Goal: Information Seeking & Learning: Learn about a topic

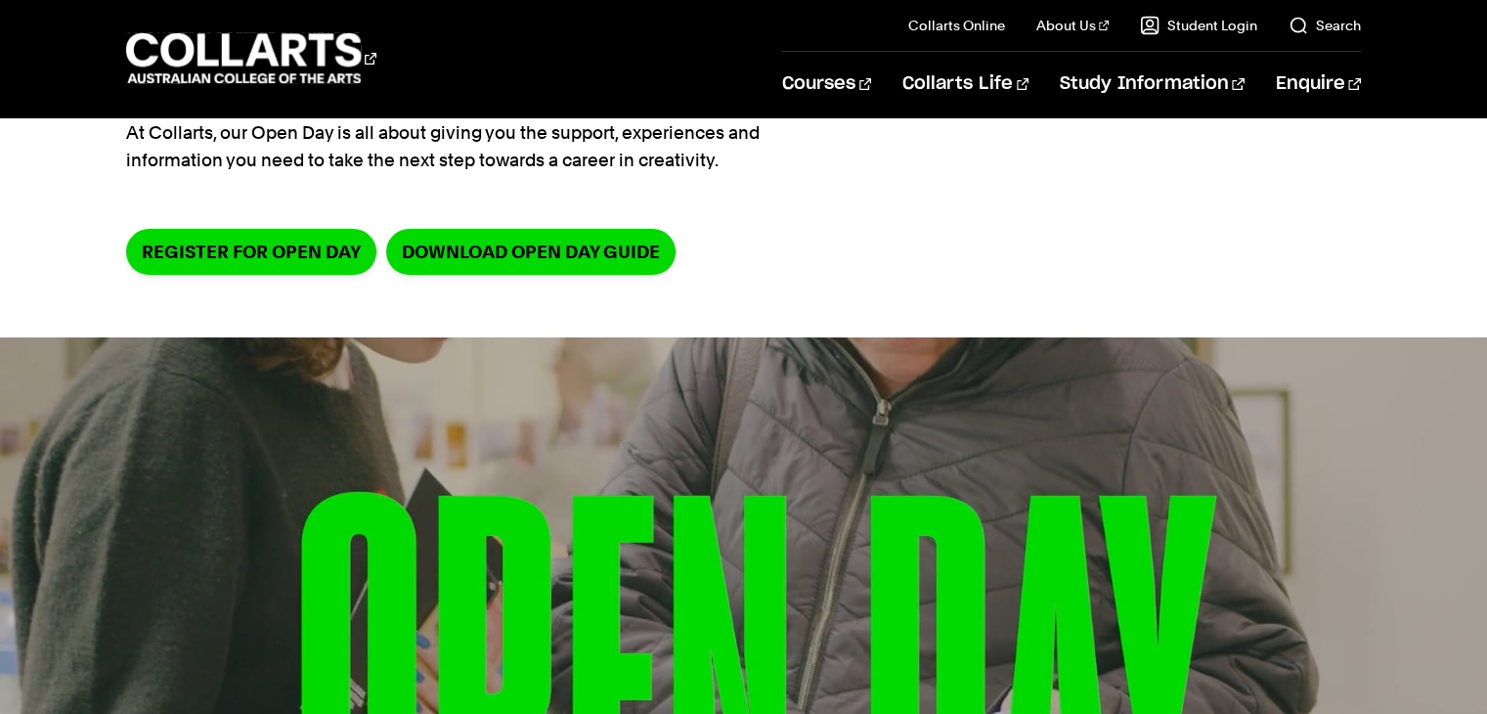
scroll to position [195, 0]
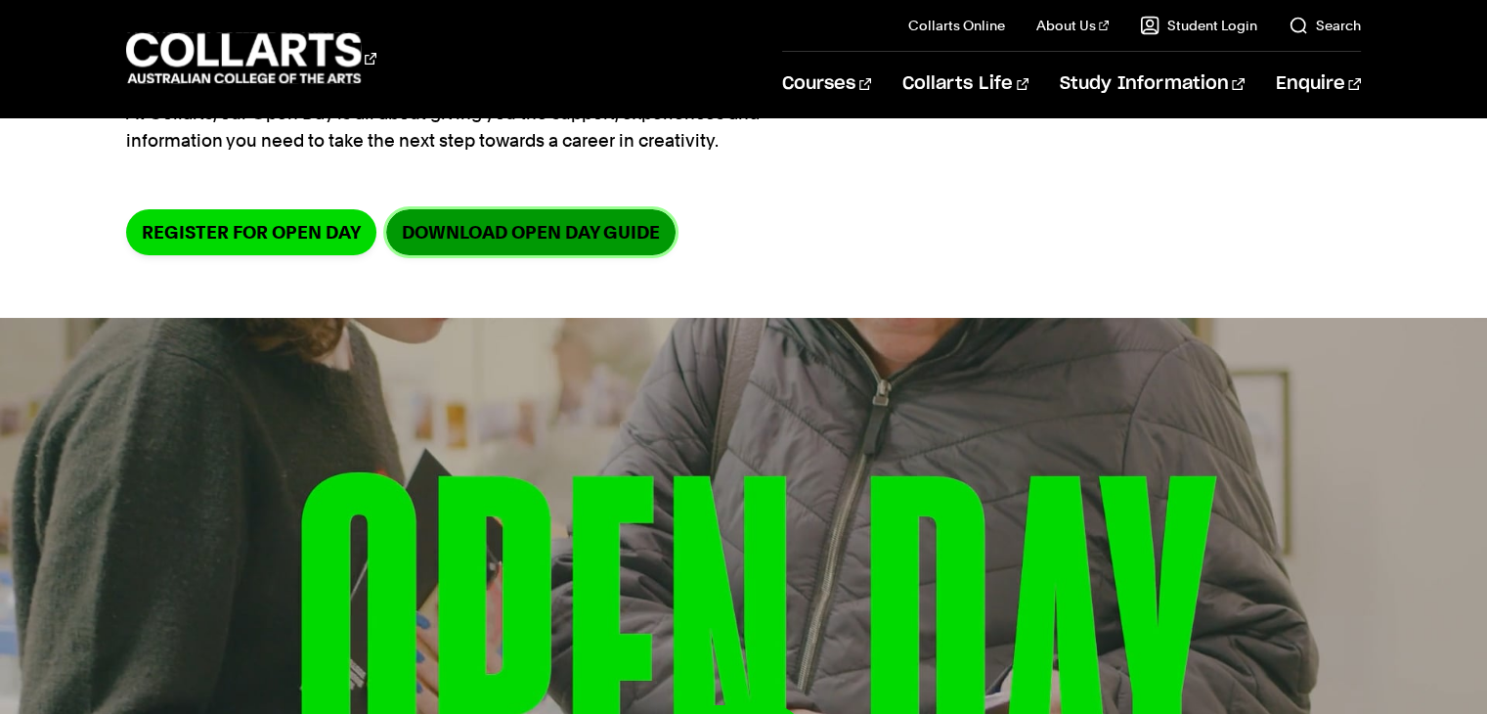
drag, startPoint x: 523, startPoint y: 264, endPoint x: 532, endPoint y: 242, distance: 23.2
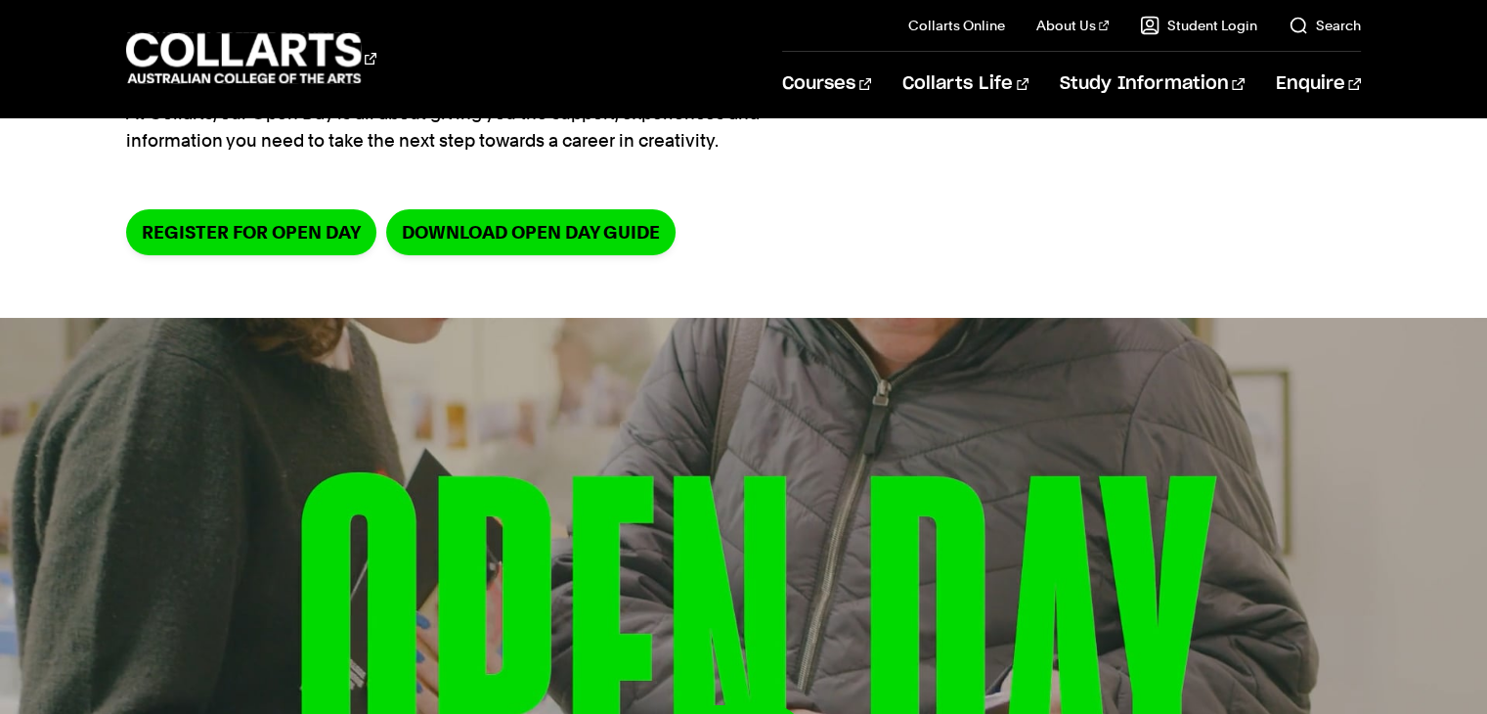
click at [966, 157] on section "Home Collarts life Open Day Collarts Open Day At [GEOGRAPHIC_DATA], our Open Da…" at bounding box center [742, 120] width 1233 height 396
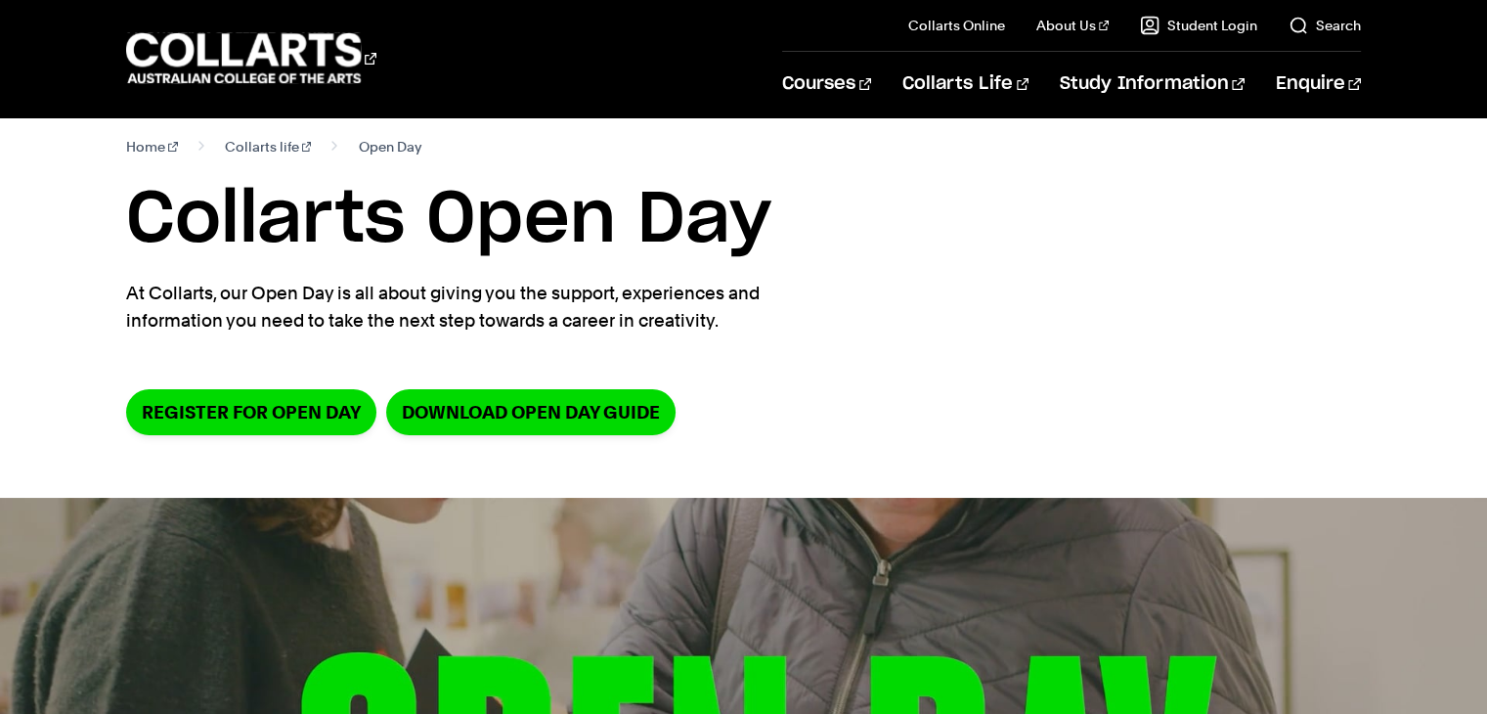
scroll to position [0, 0]
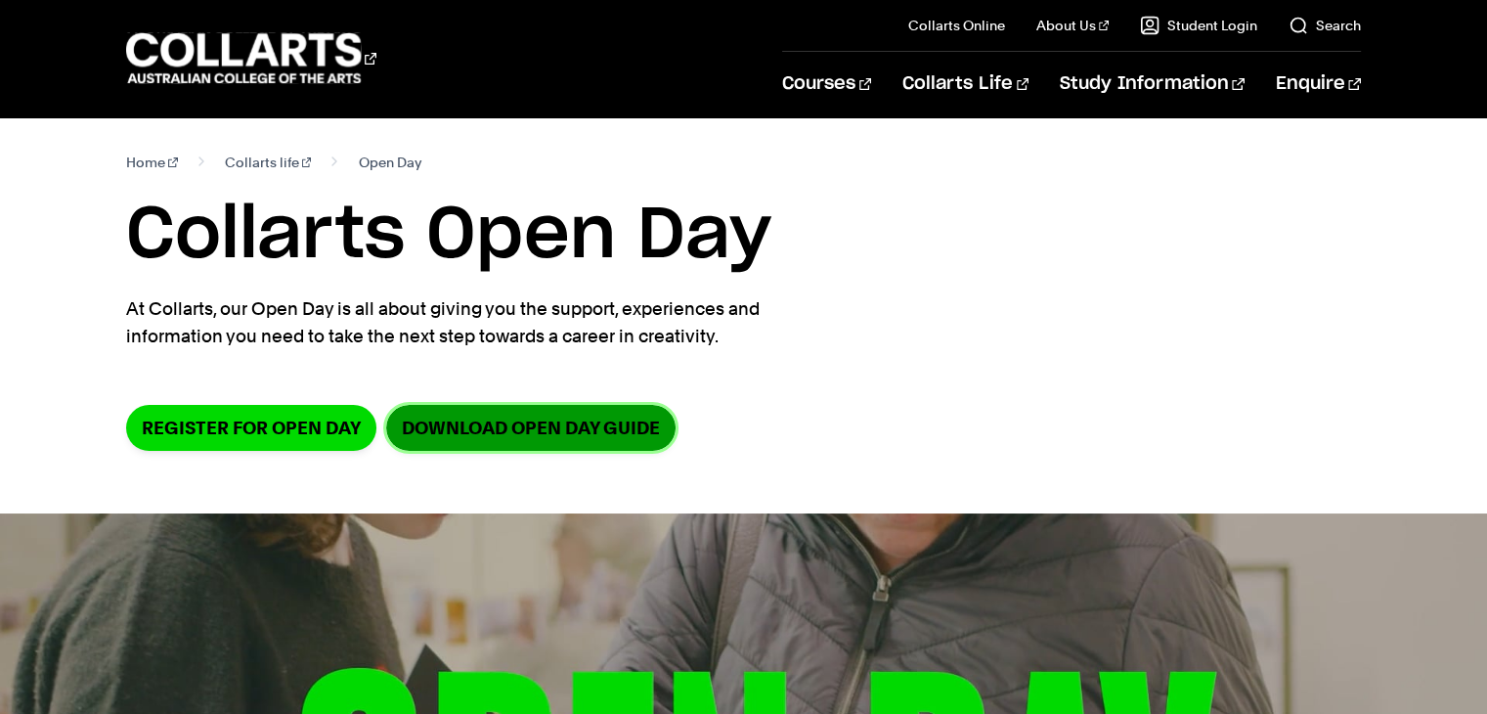
click at [611, 444] on link "DOWNLOAD OPEN DAY GUIDE" at bounding box center [530, 428] width 289 height 46
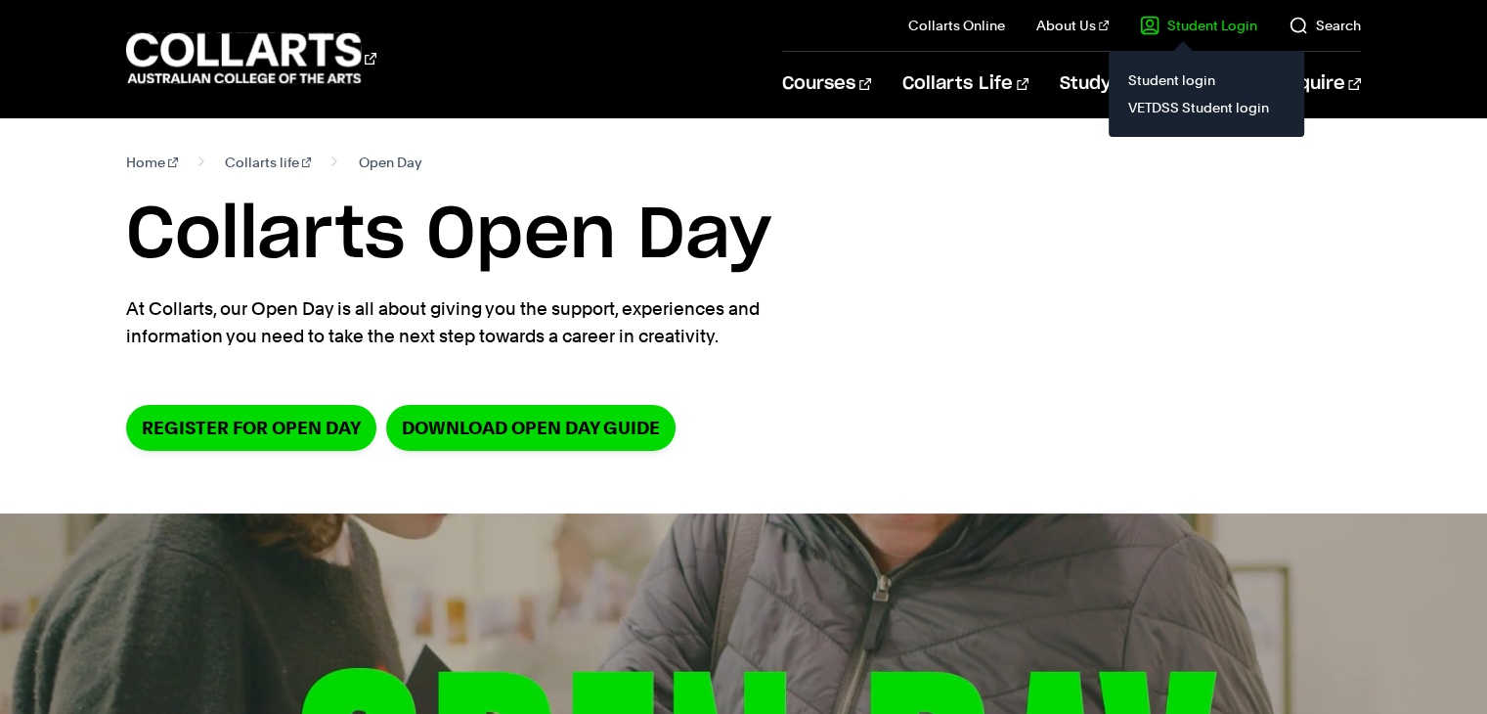
click at [854, 341] on section "Home Collarts life Open Day Collarts Open Day At Collarts, our Open Day is all …" at bounding box center [742, 315] width 1233 height 396
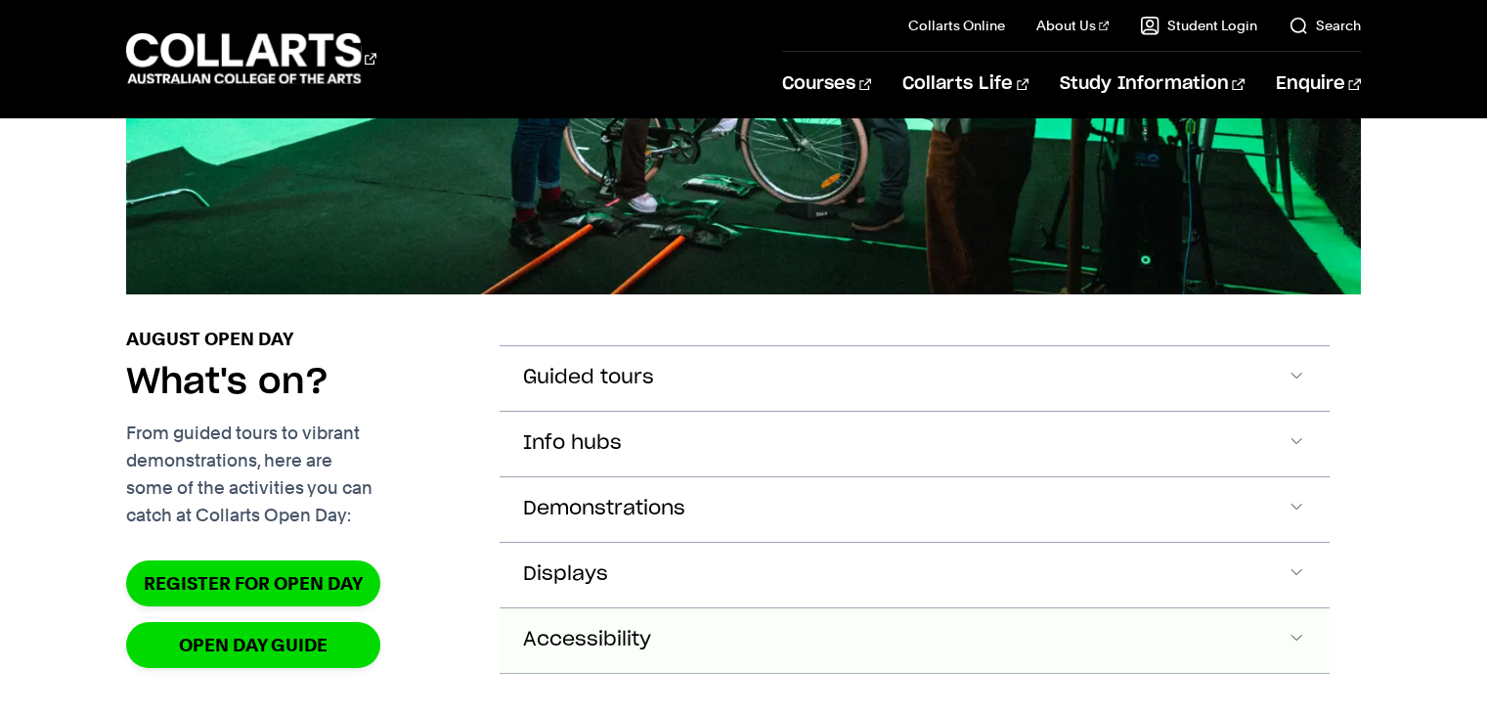
scroll to position [2150, 0]
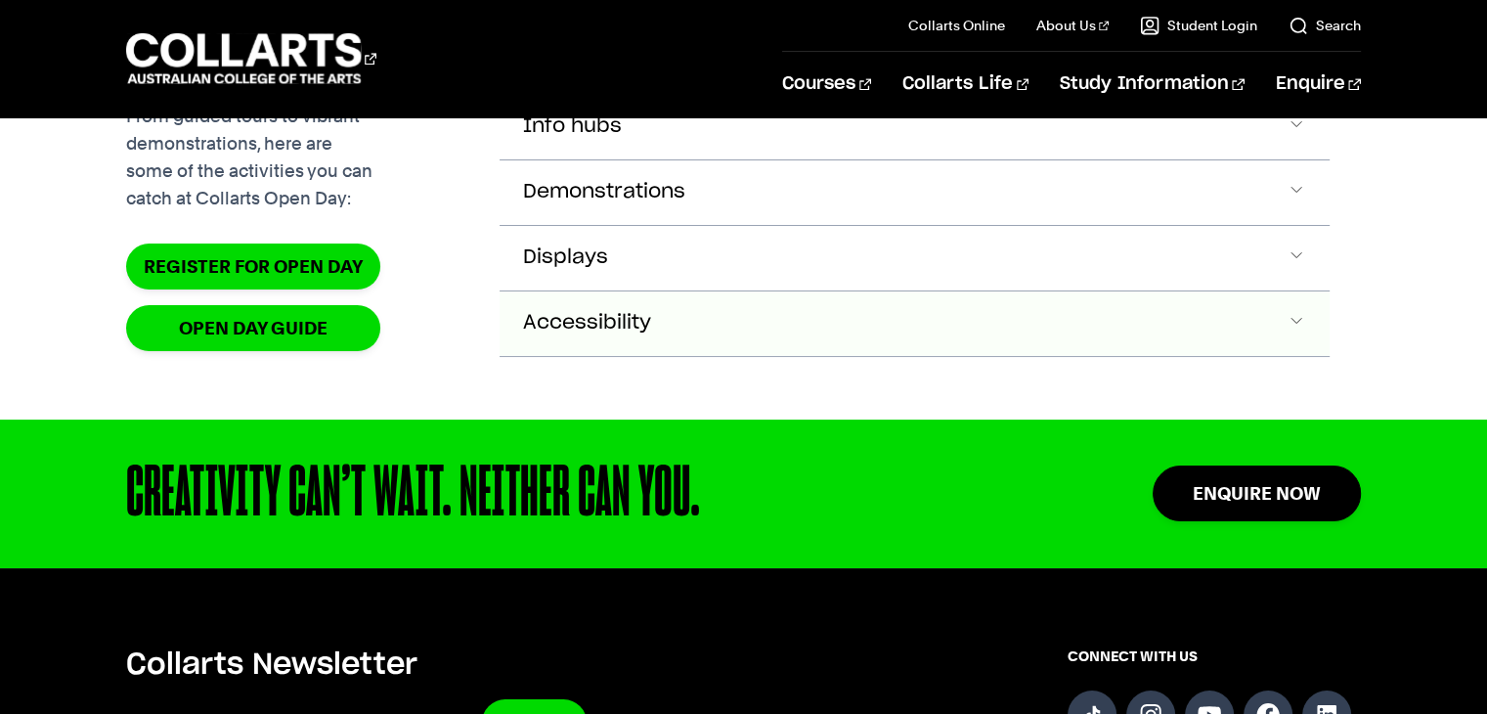
click at [897, 94] on button "Accessibility" at bounding box center [913, 61] width 829 height 65
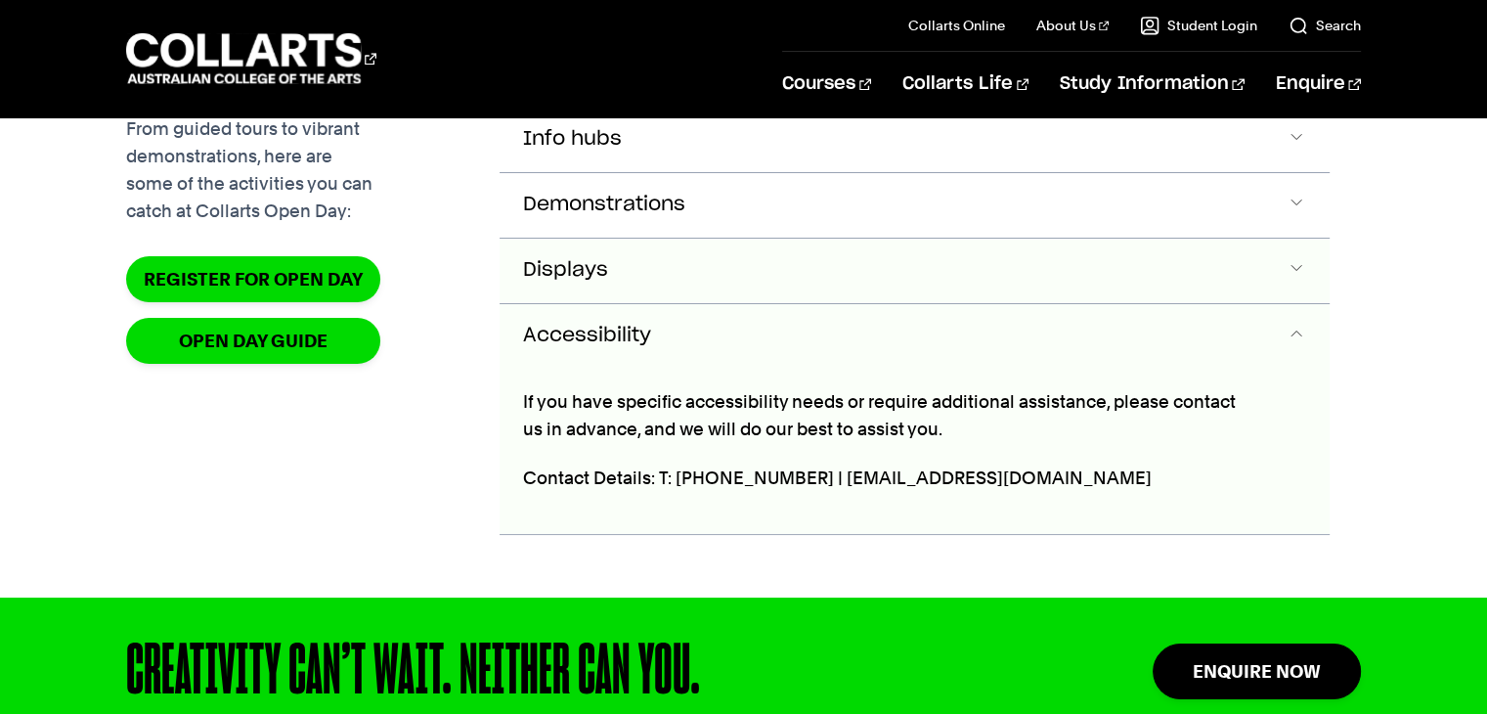
click at [896, 107] on button "Displays" at bounding box center [913, 74] width 829 height 65
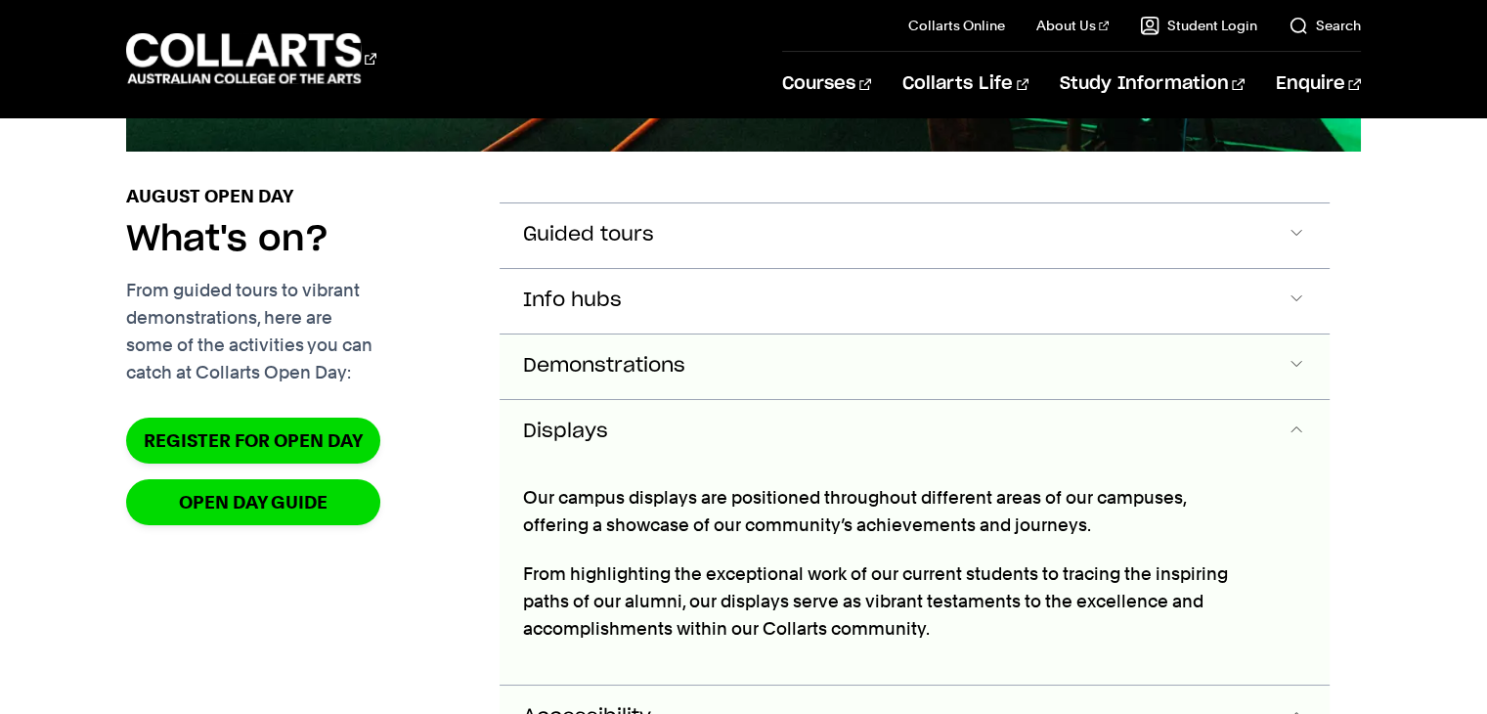
click at [745, 268] on button "Demonstrations" at bounding box center [913, 235] width 829 height 65
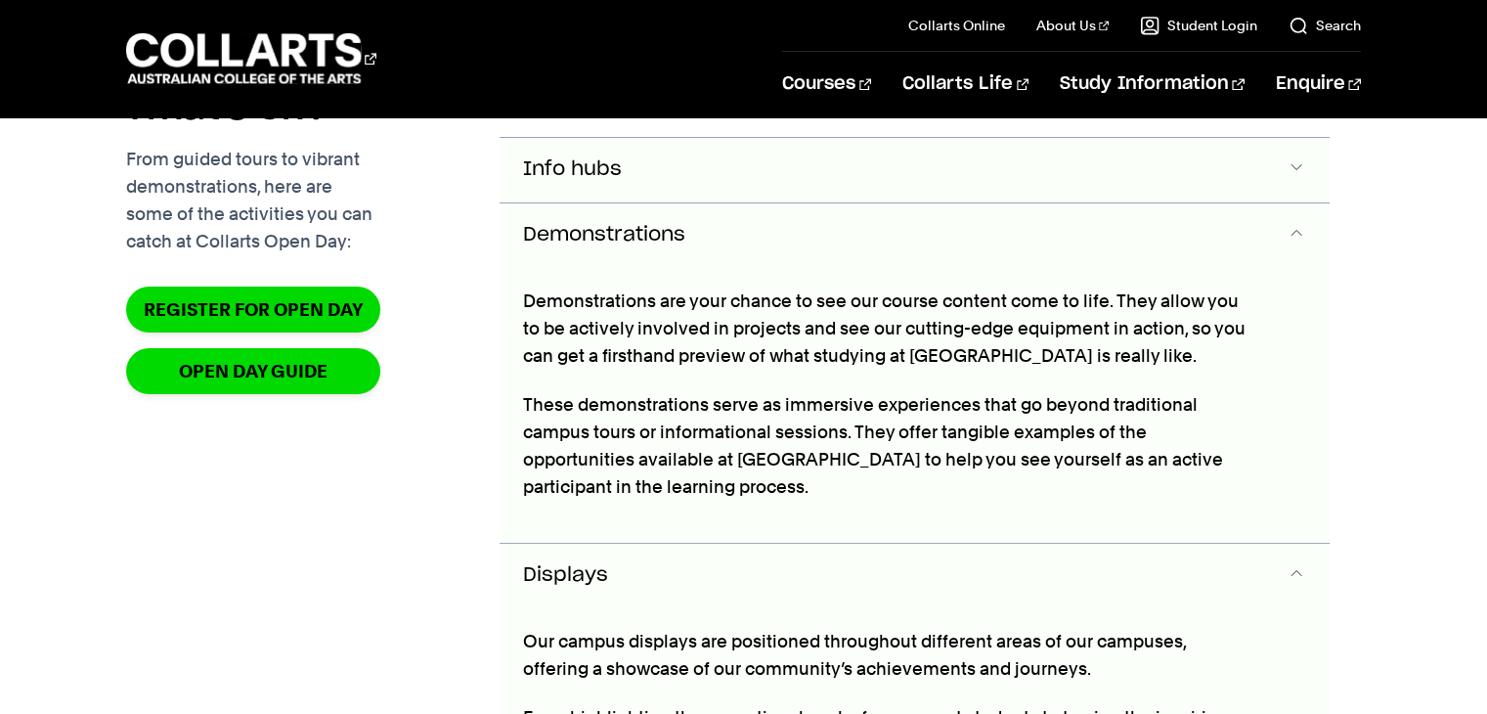
click at [676, 137] on button "Info hubs" at bounding box center [913, 104] width 829 height 65
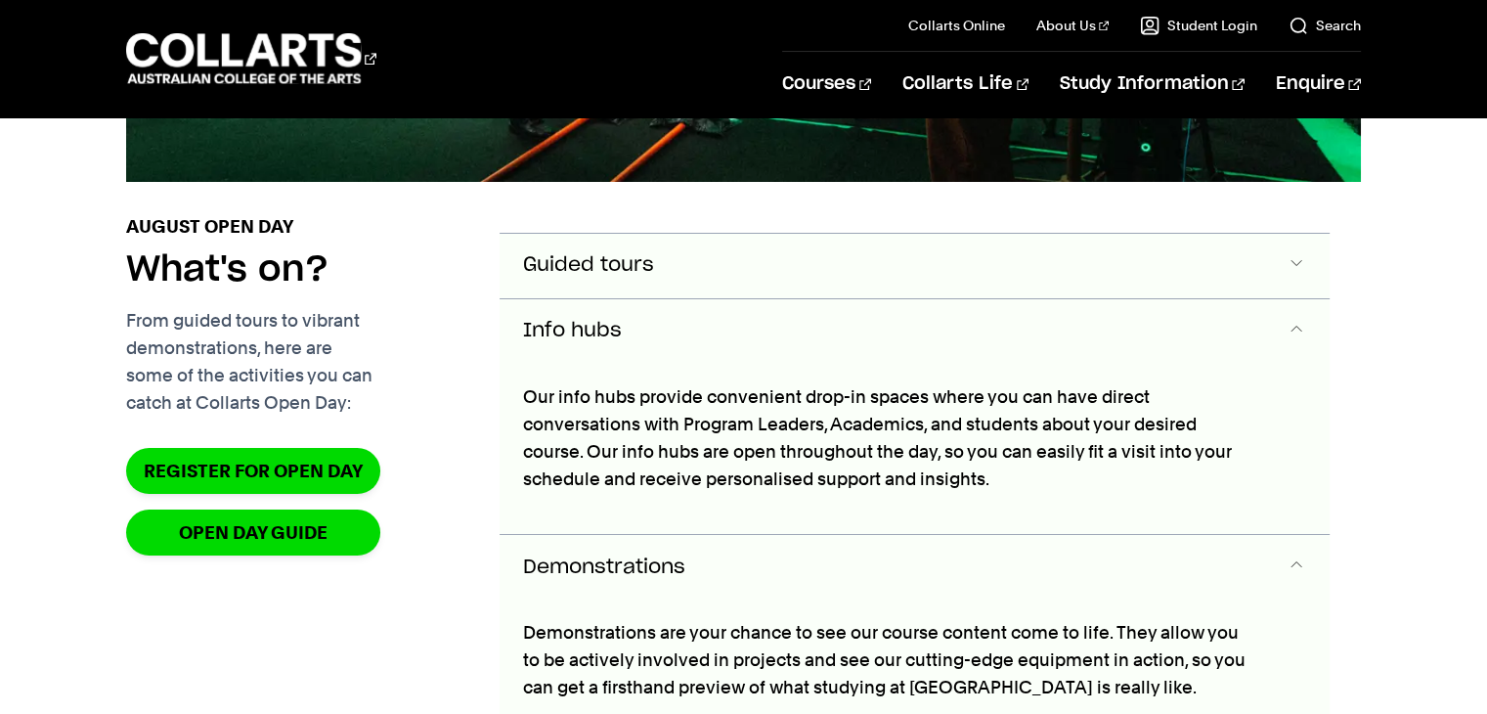
click at [638, 298] on button "Guided tours" at bounding box center [913, 266] width 829 height 65
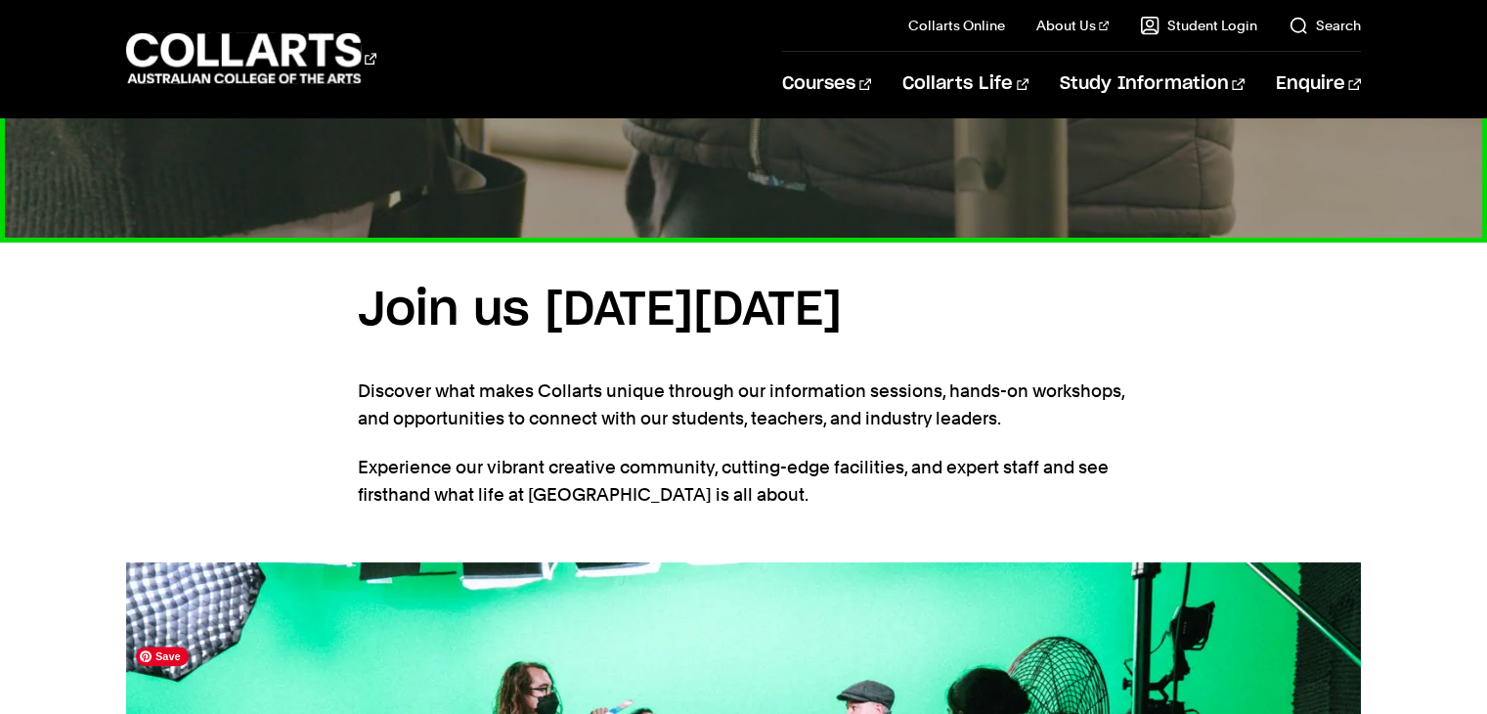
scroll to position [1100, 0]
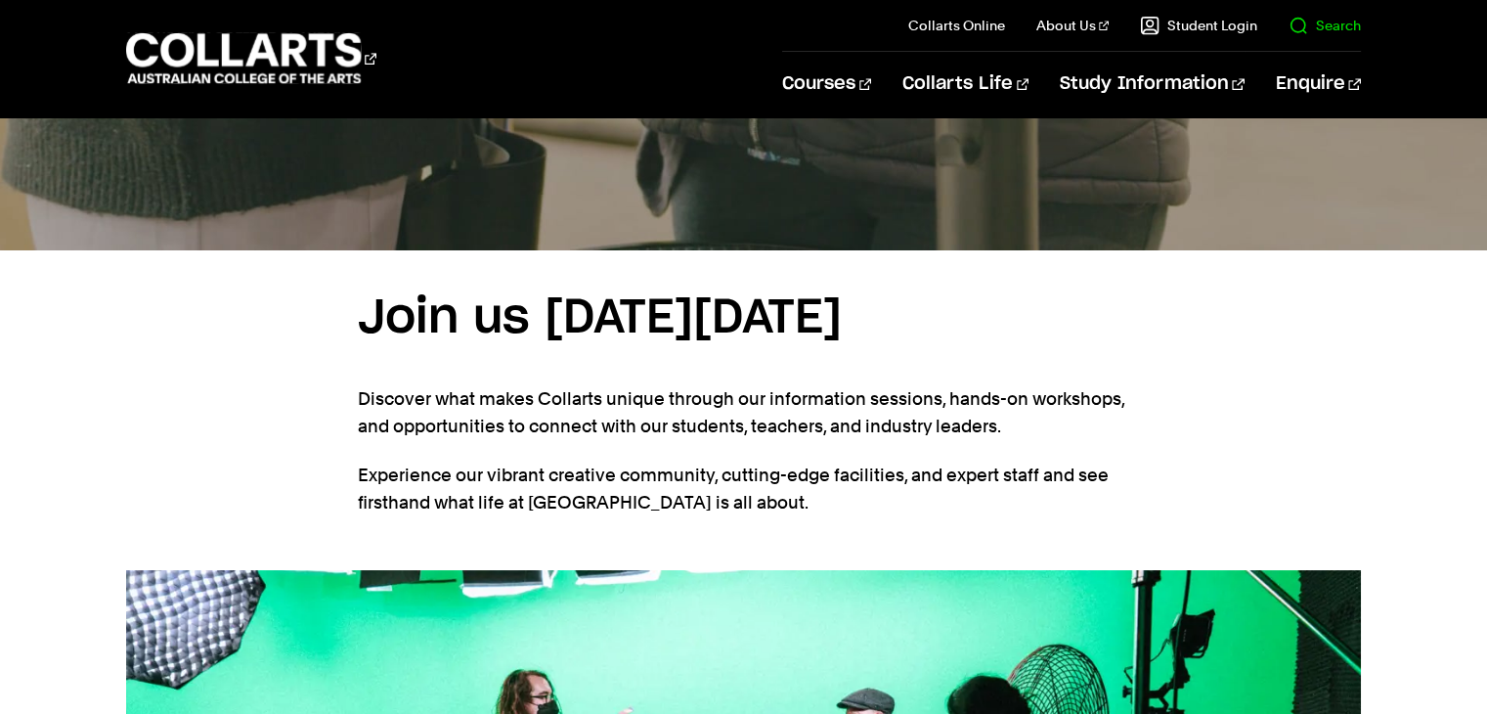
click at [1280, 28] on il "Search" at bounding box center [1309, 25] width 104 height 51
click at [1302, 24] on link "Search" at bounding box center [1324, 26] width 72 height 20
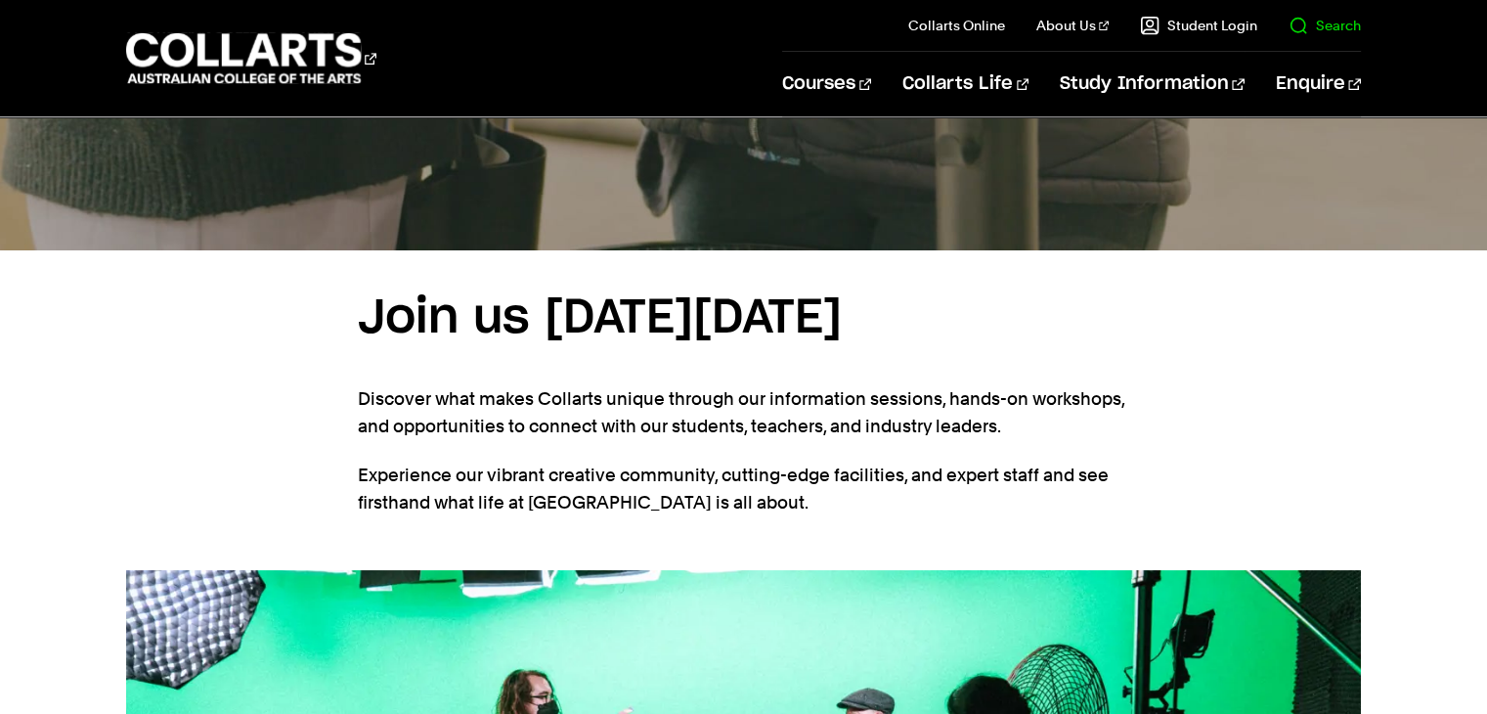
scroll to position [0, 0]
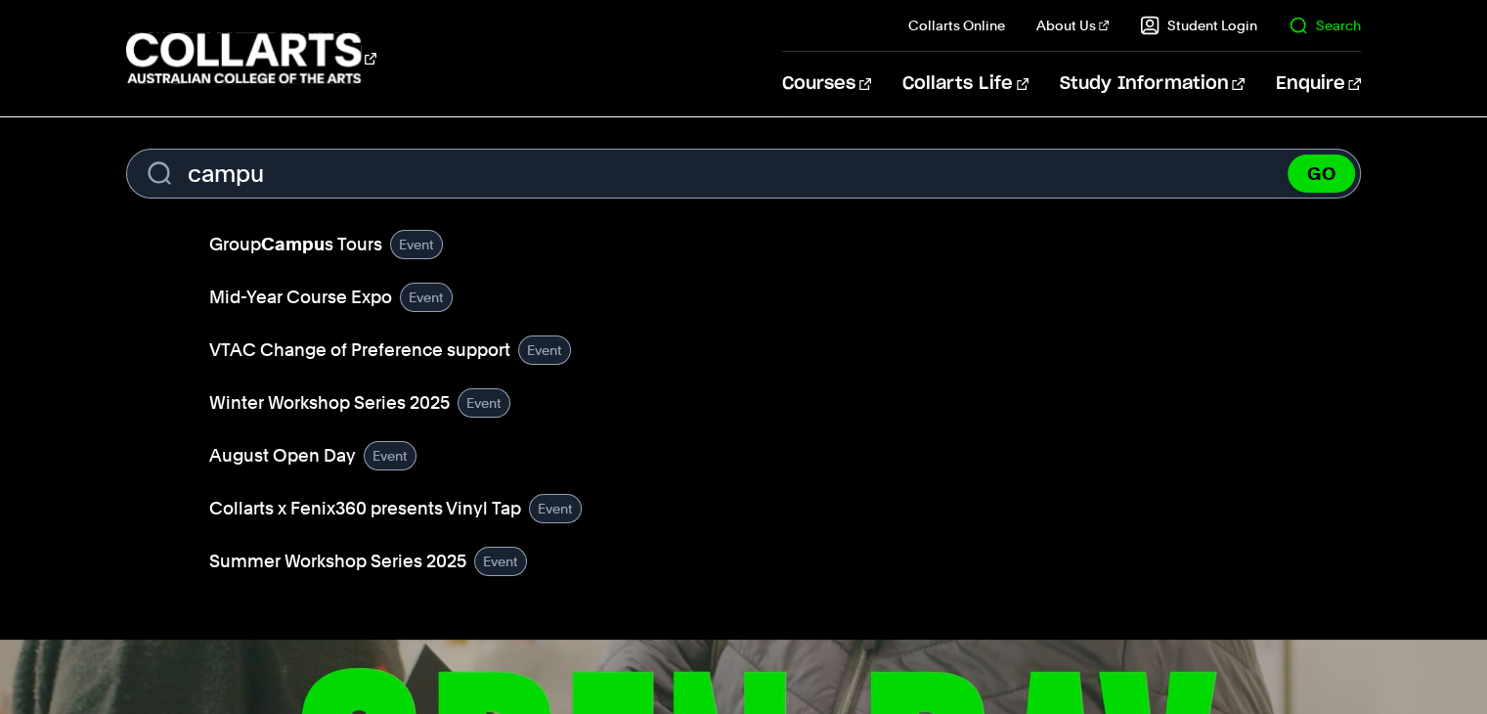
click at [1337, 40] on il "Search" at bounding box center [1309, 25] width 104 height 51
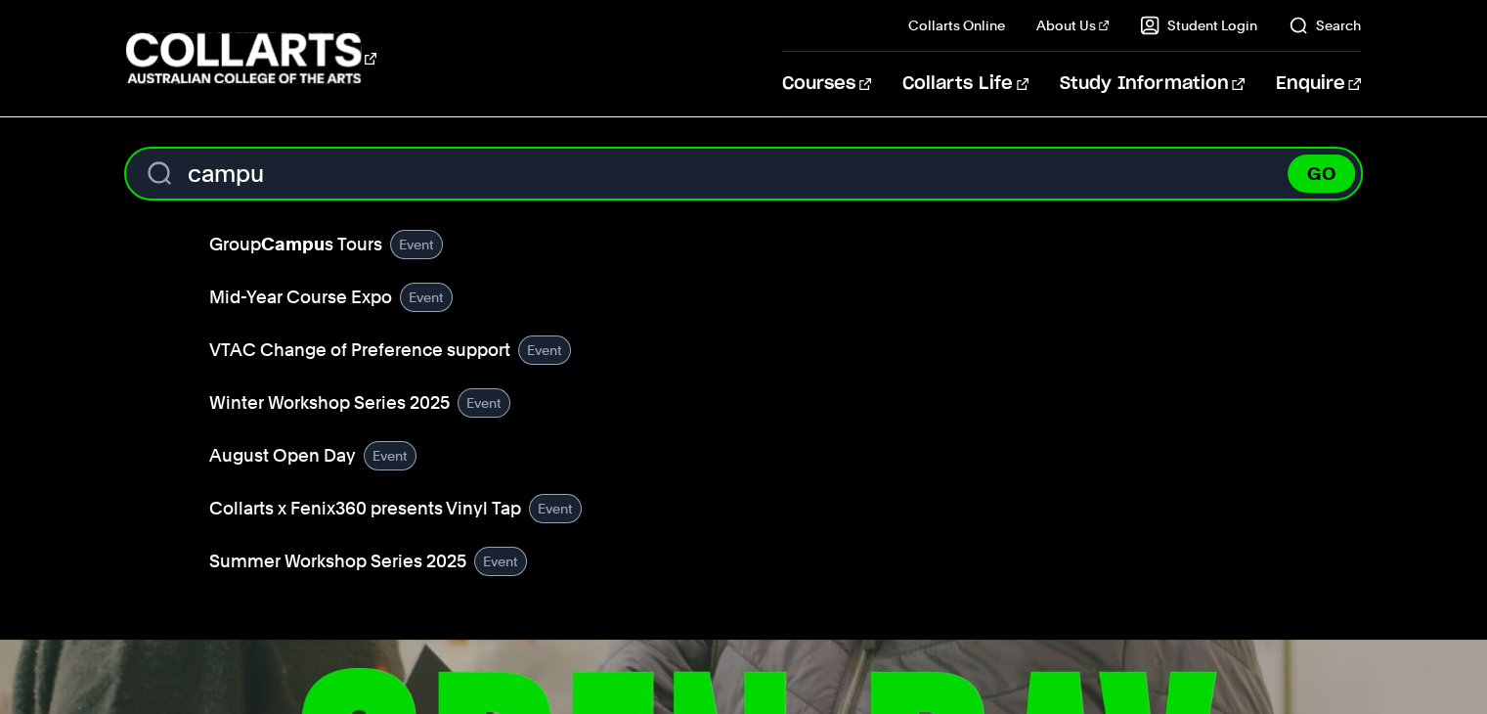
drag, startPoint x: 393, startPoint y: 447, endPoint x: 288, endPoint y: 172, distance: 293.9
click at [288, 172] on input "campu" at bounding box center [742, 174] width 1233 height 50
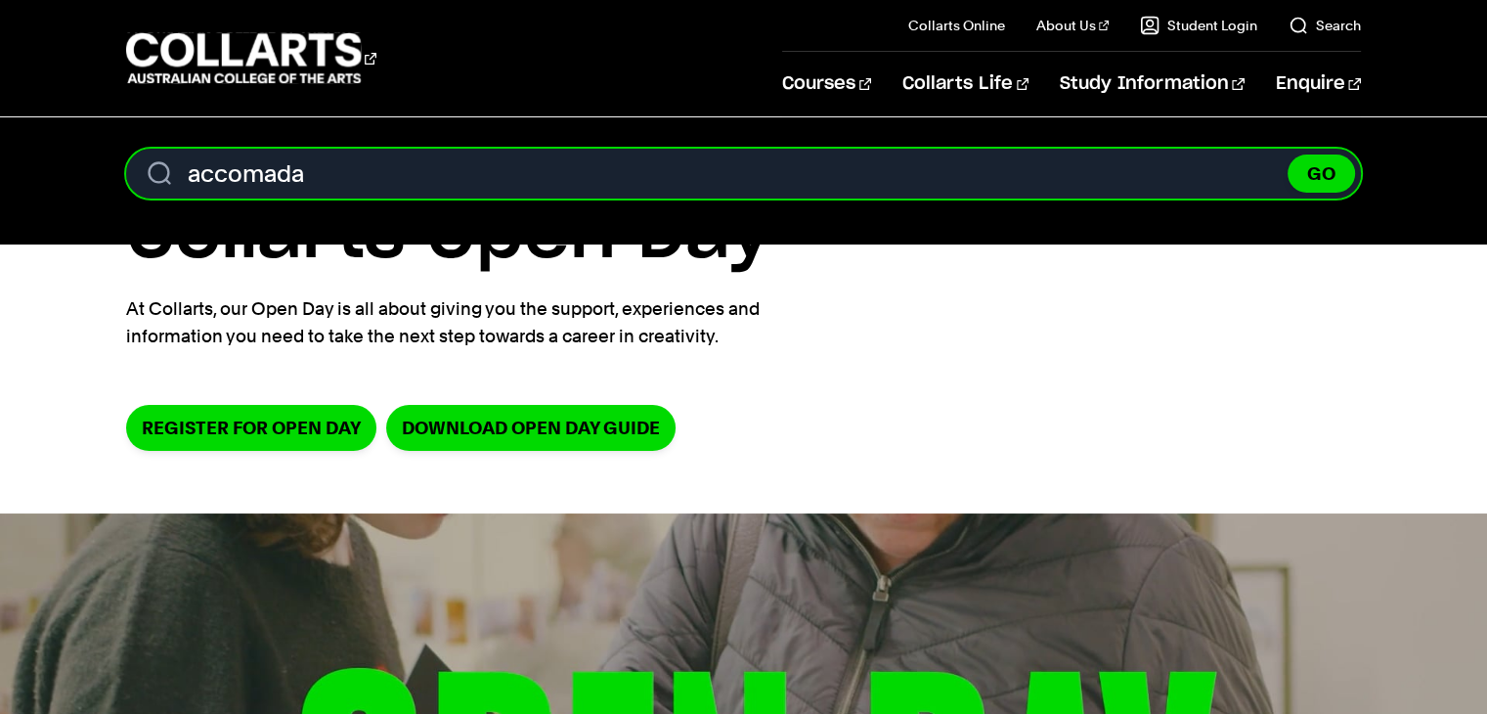
click at [314, 169] on input "accomada" at bounding box center [742, 174] width 1233 height 50
click at [222, 165] on input "accomada" at bounding box center [742, 174] width 1233 height 50
click at [254, 177] on input "acomada" at bounding box center [742, 174] width 1233 height 50
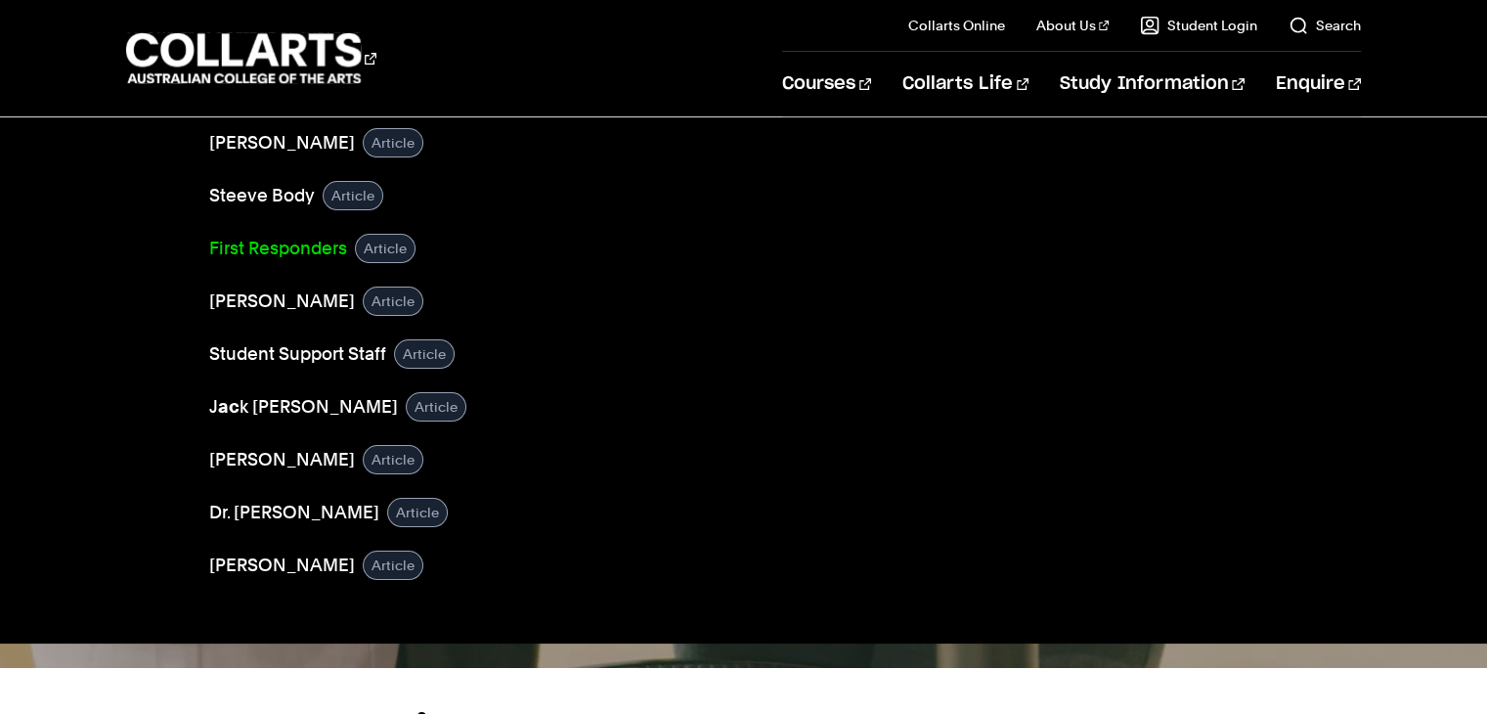
scroll to position [684, 0]
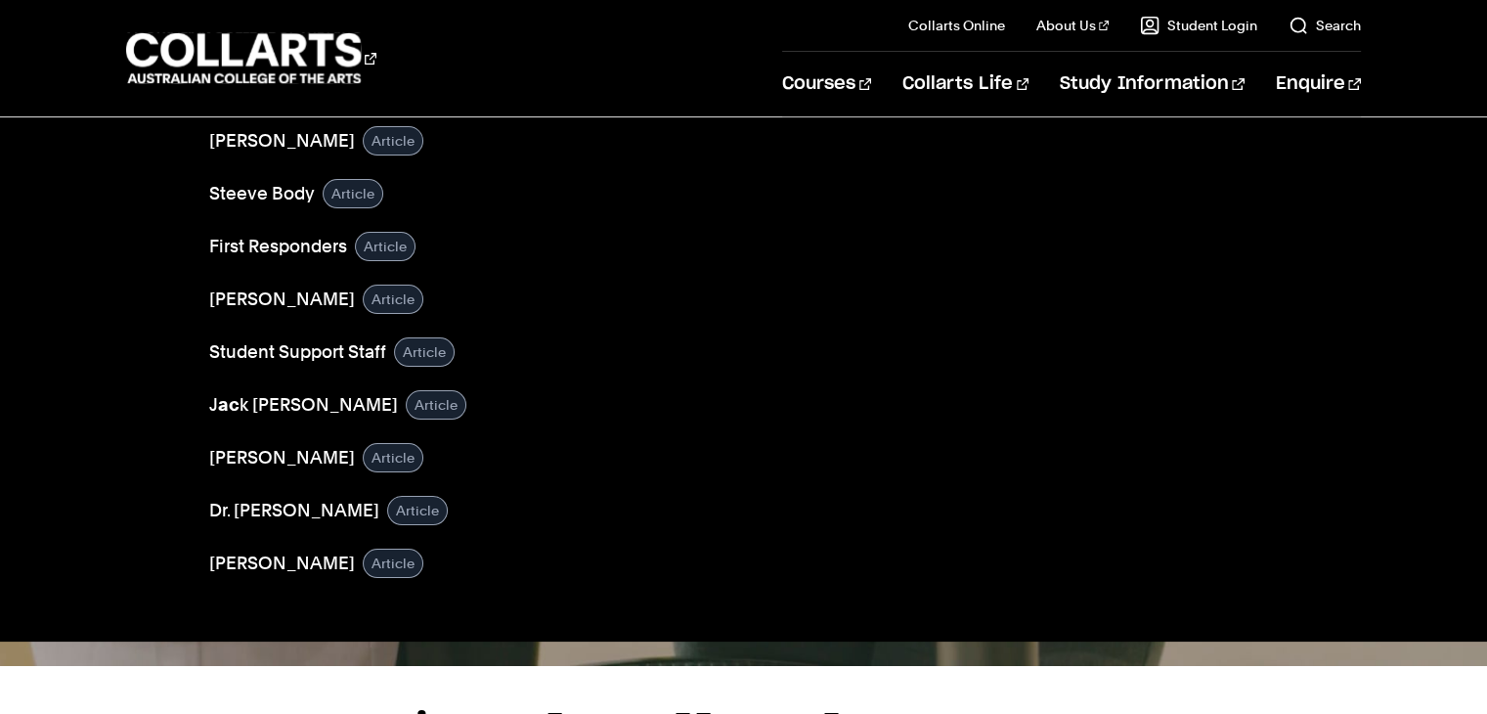
click at [0, 389] on div "Search. Search content ac GO Governance & Ac creditation Article History & Valu…" at bounding box center [743, 37] width 1487 height 1146
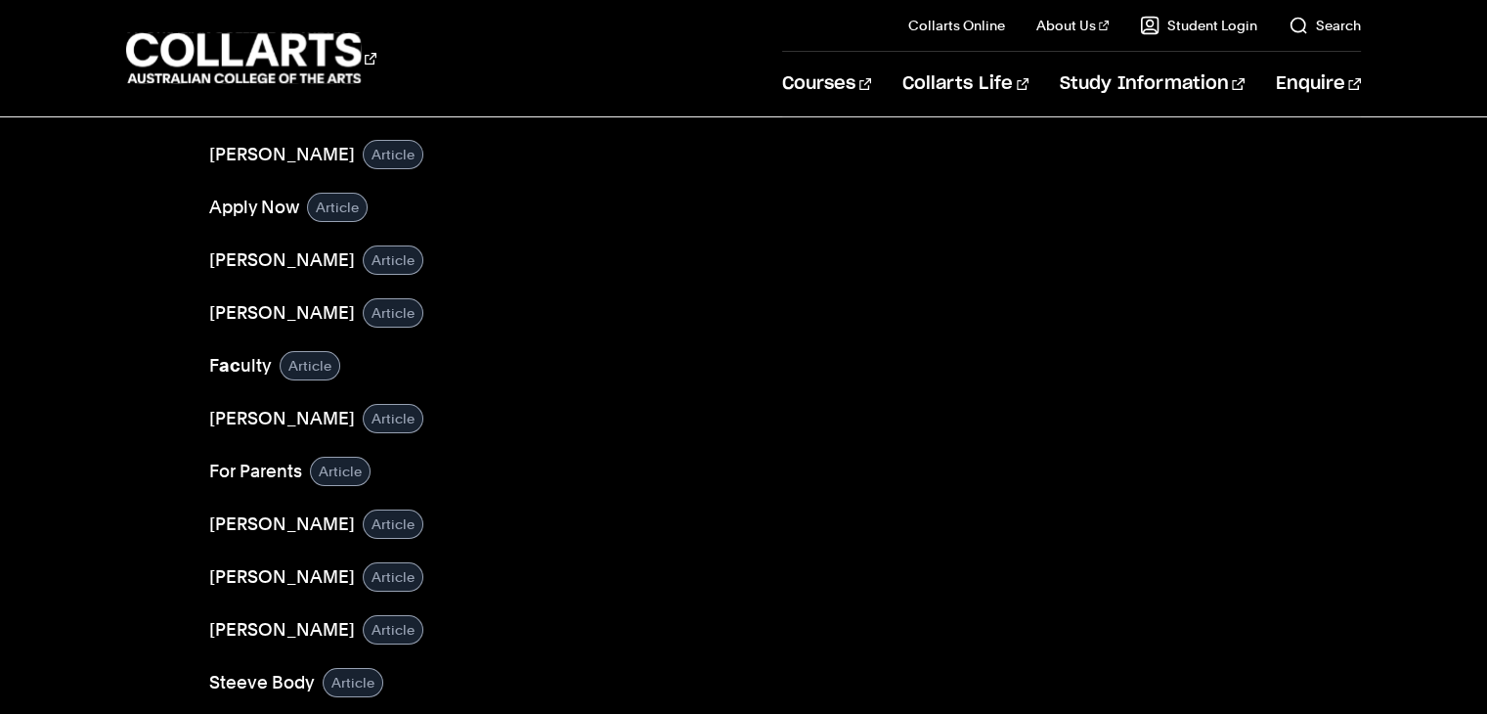
scroll to position [0, 0]
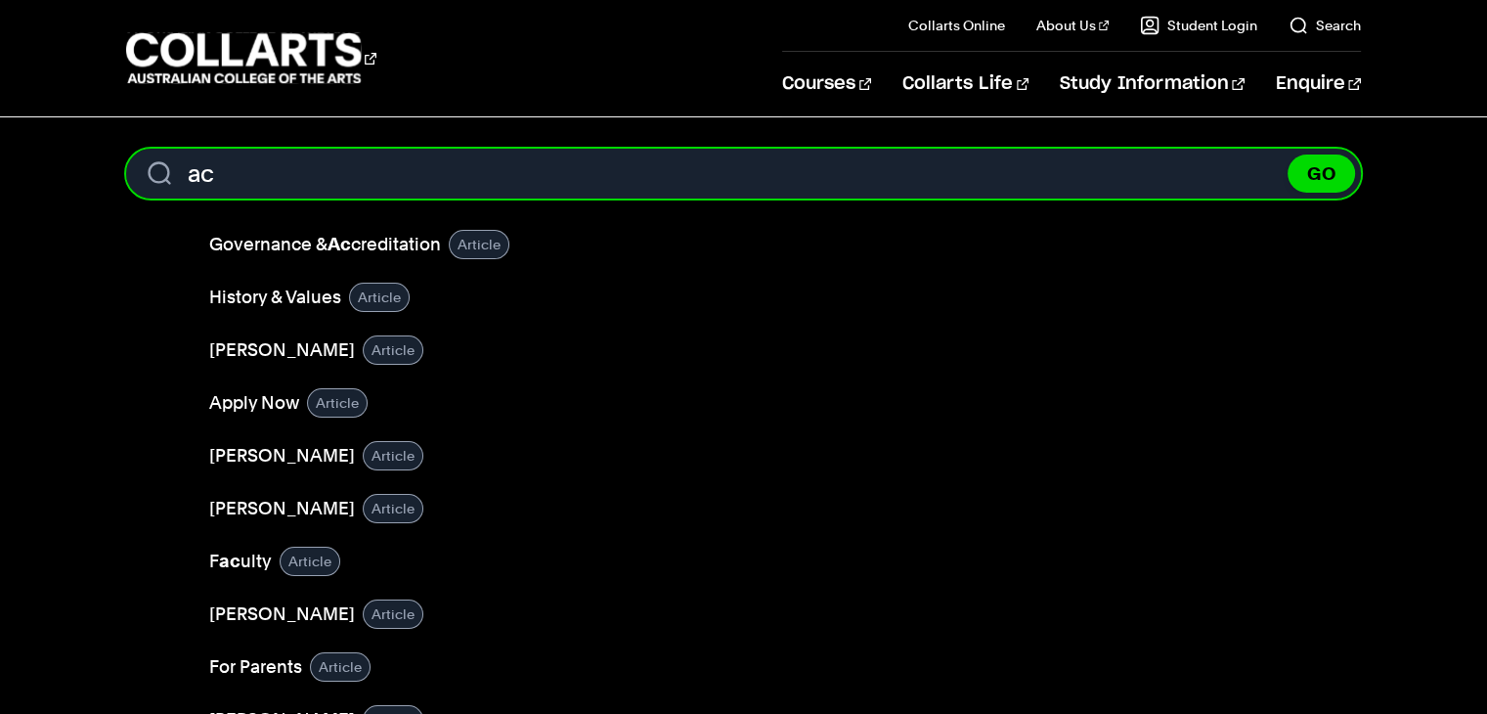
click at [321, 186] on input "ac" at bounding box center [742, 174] width 1233 height 50
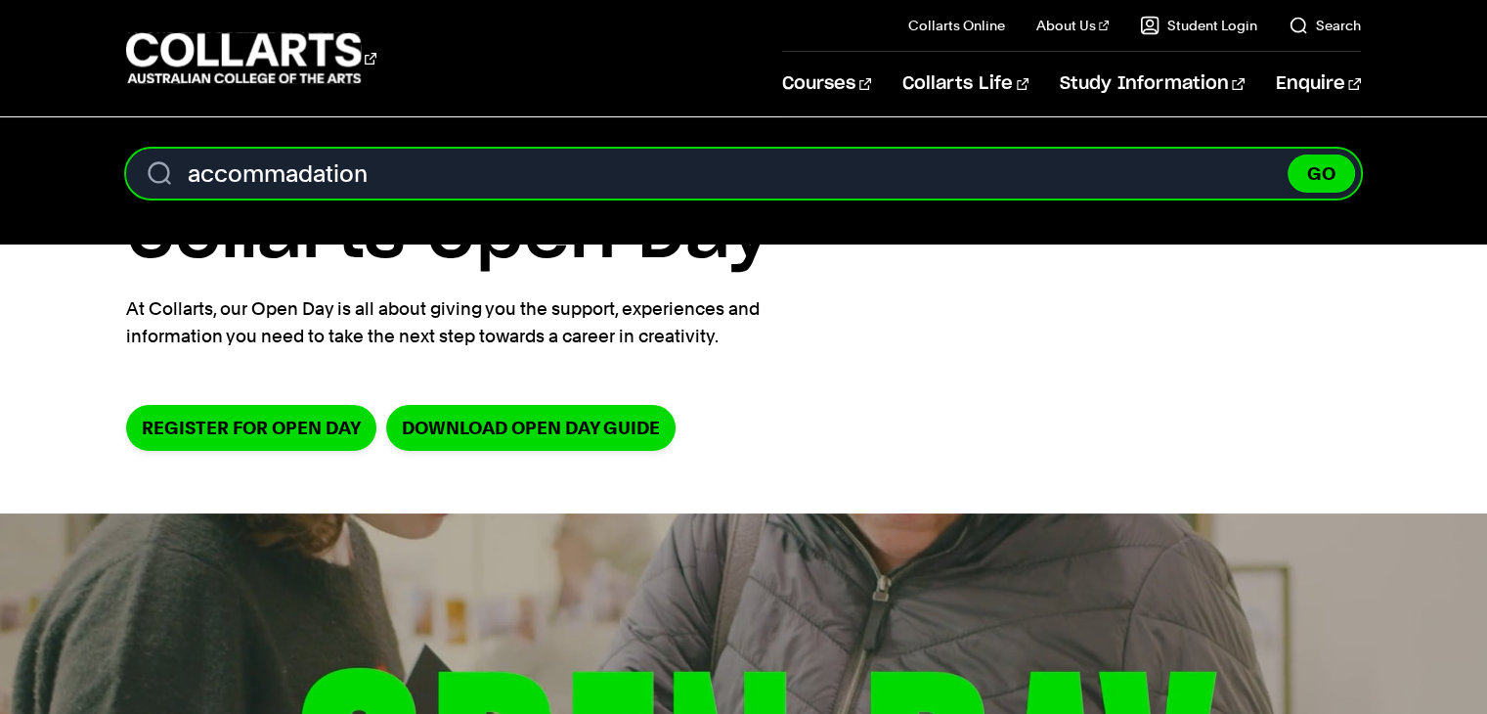
type input "accommadation"
click at [1287, 154] on button "GO" at bounding box center [1320, 173] width 67 height 38
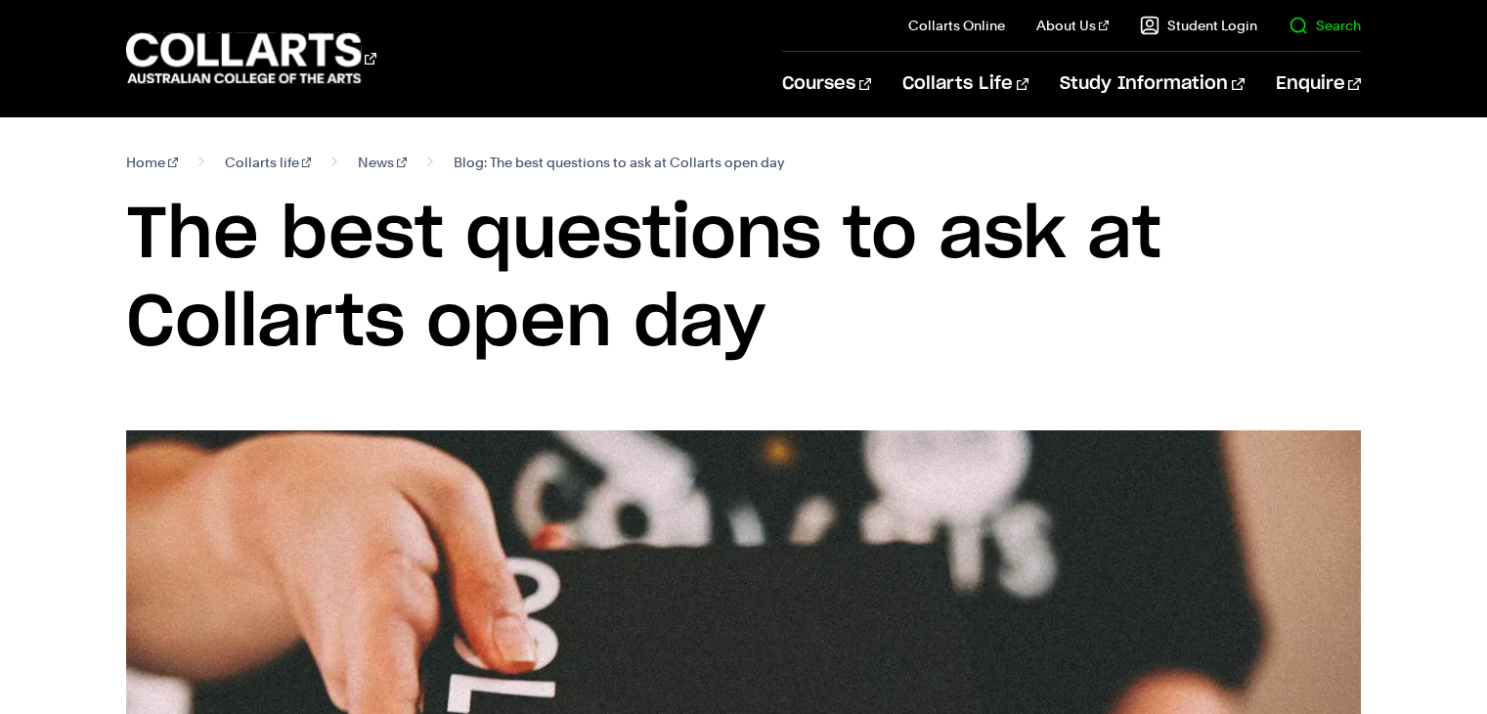
click at [815, 401] on section "Home Collarts life News Blog: The best questions to ask at Collarts open day Th…" at bounding box center [742, 273] width 1233 height 313
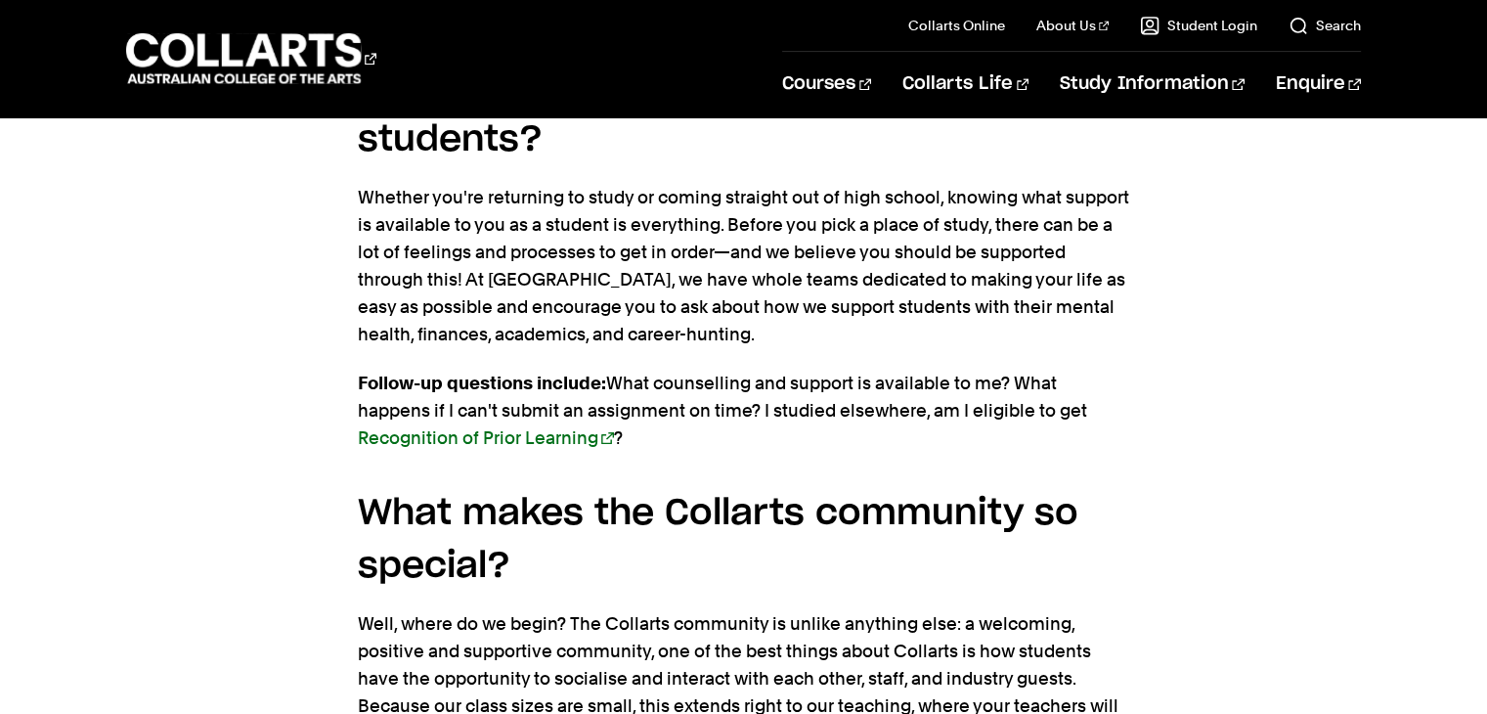
scroll to position [2444, 0]
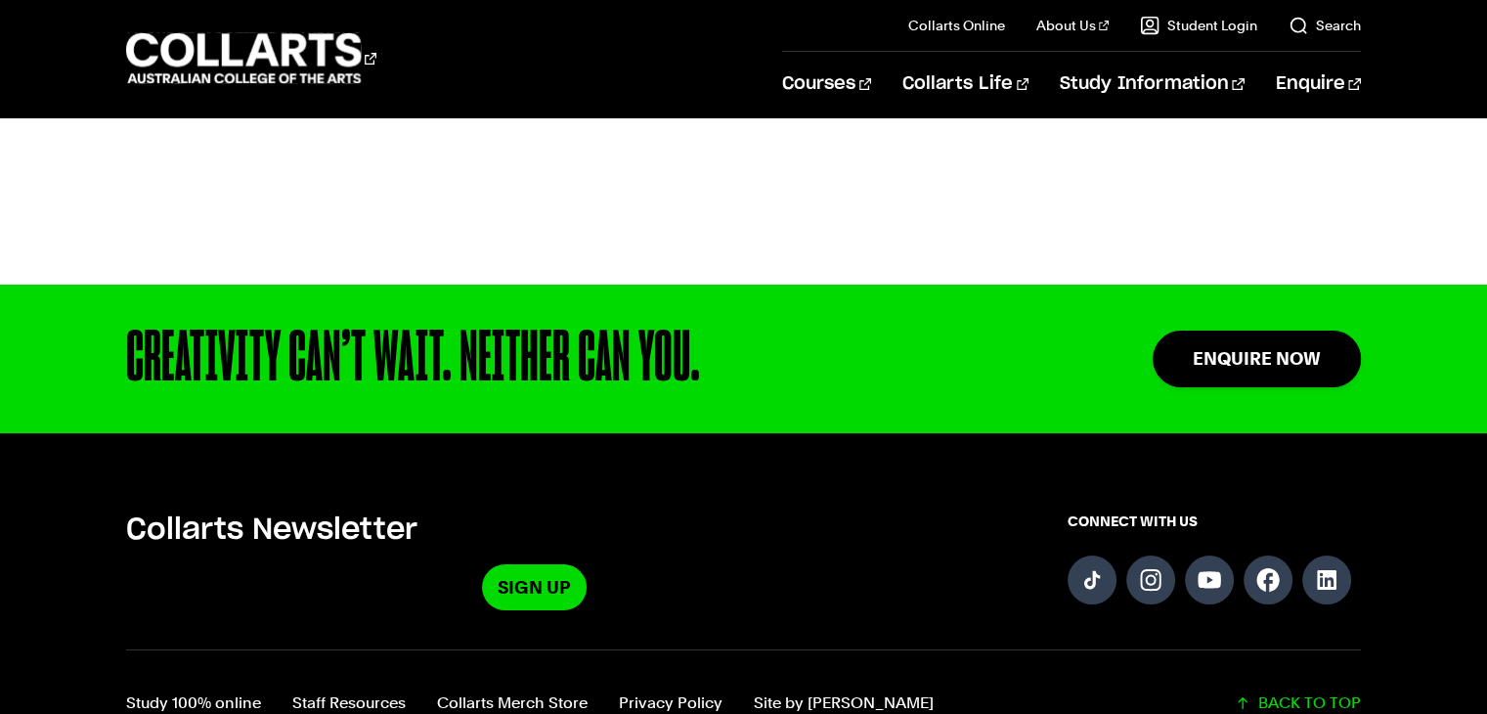
scroll to position [391, 0]
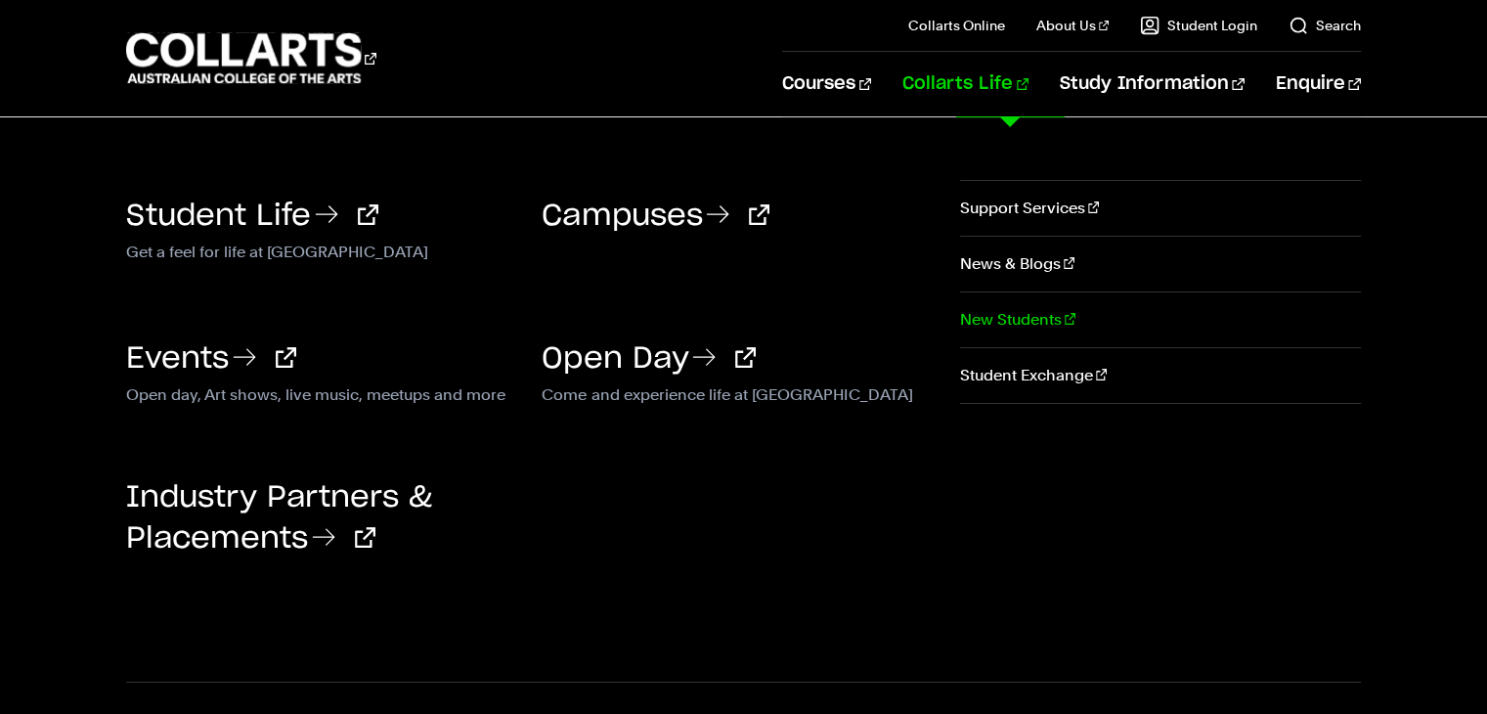
click at [1054, 308] on link "New Students" at bounding box center [1160, 319] width 401 height 55
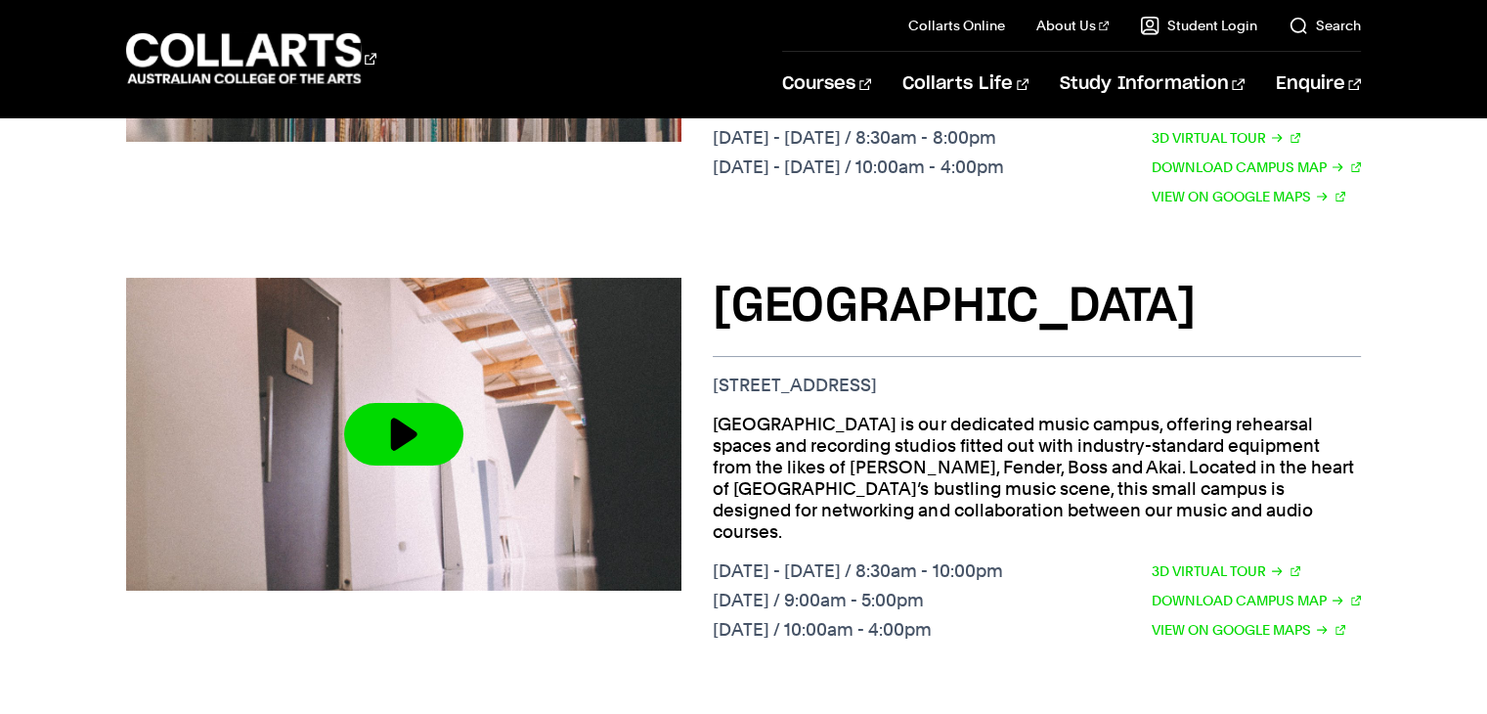
scroll to position [1955, 0]
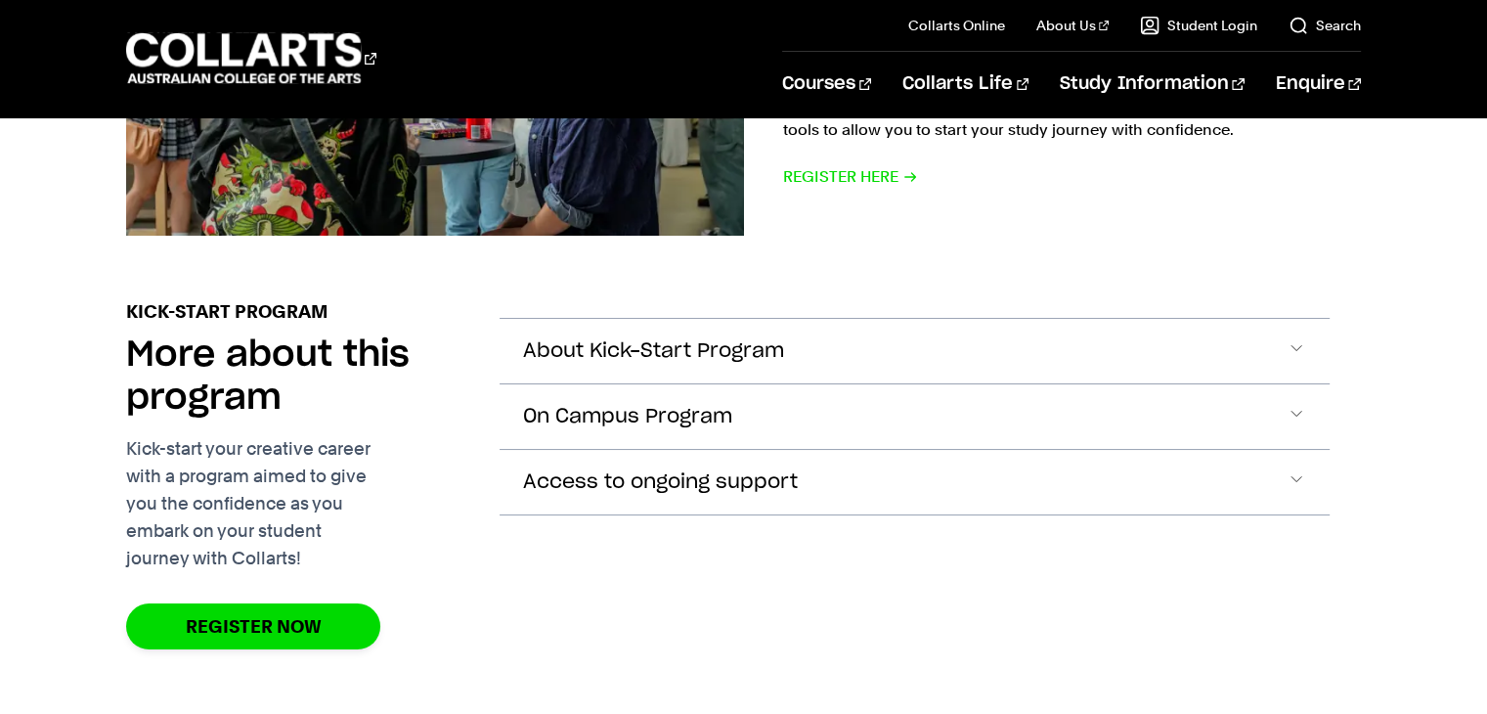
scroll to position [684, 0]
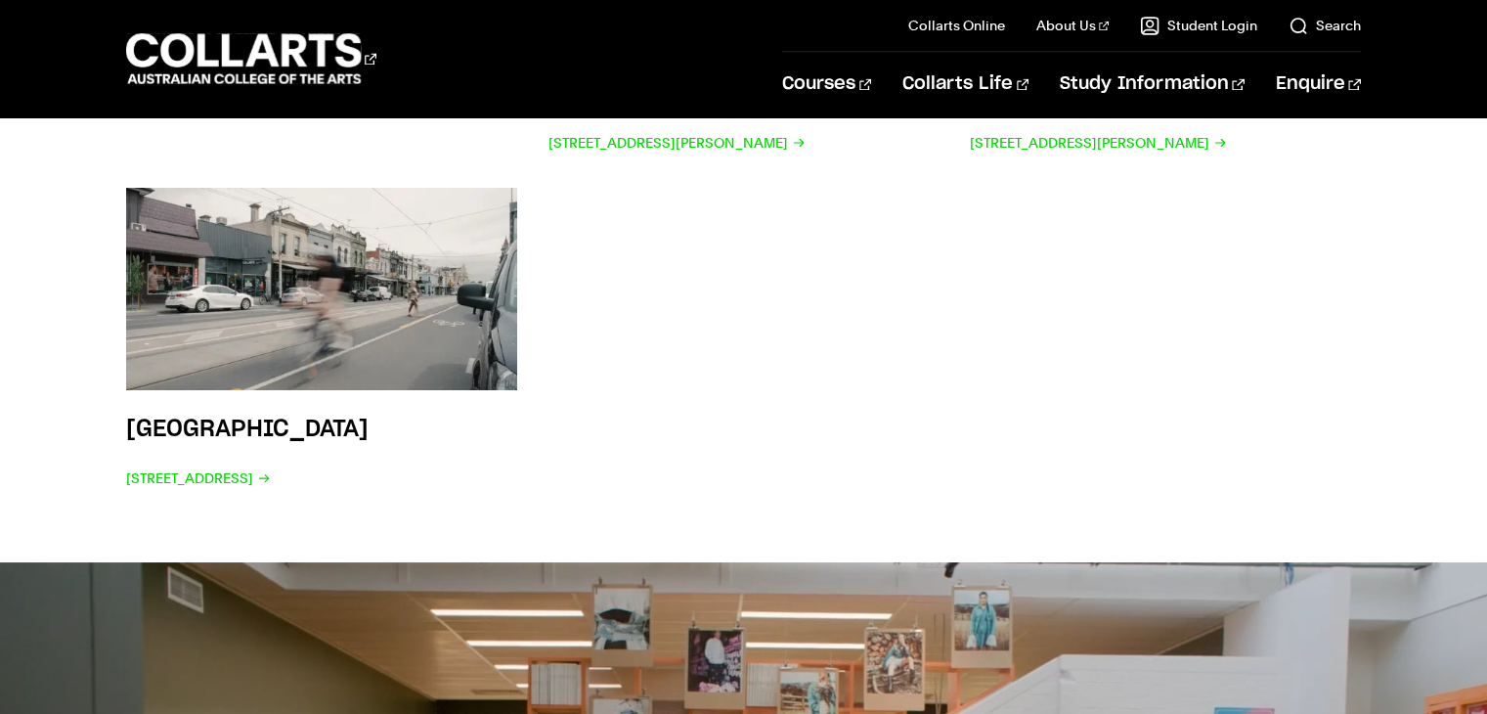
scroll to position [3421, 0]
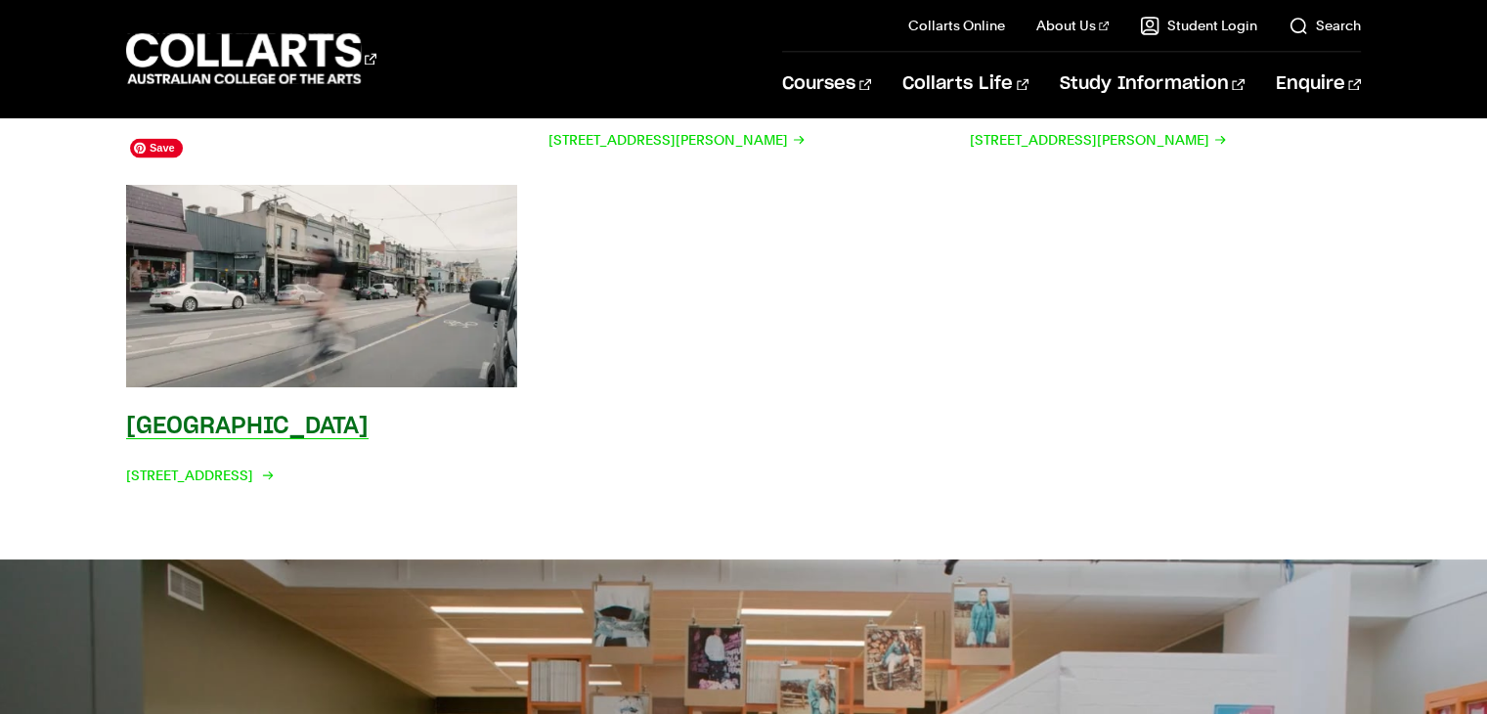
click at [414, 320] on img at bounding box center [321, 286] width 429 height 223
